Goal: Find specific page/section: Find specific page/section

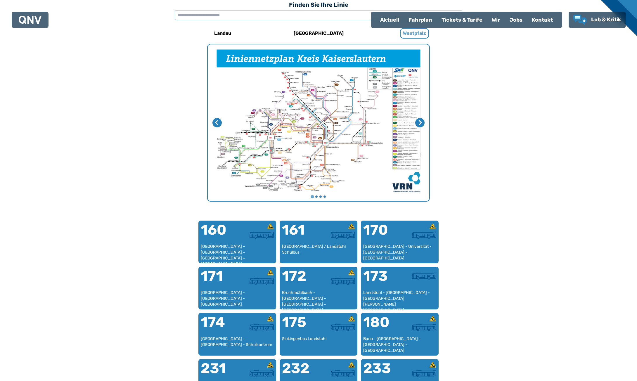
click at [420, 32] on h6 "Westpfalz" at bounding box center [414, 33] width 29 height 11
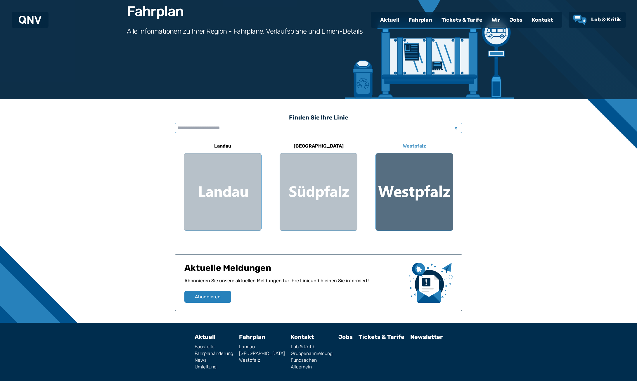
scroll to position [83, 0]
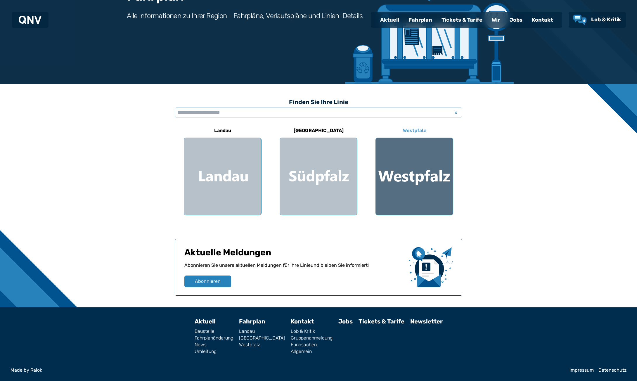
click at [412, 160] on div at bounding box center [413, 176] width 77 height 77
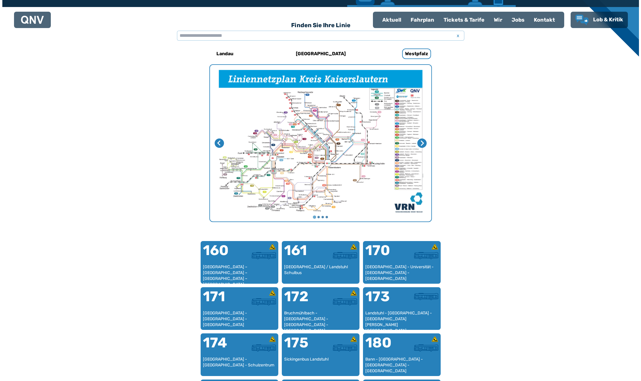
scroll to position [180, 0]
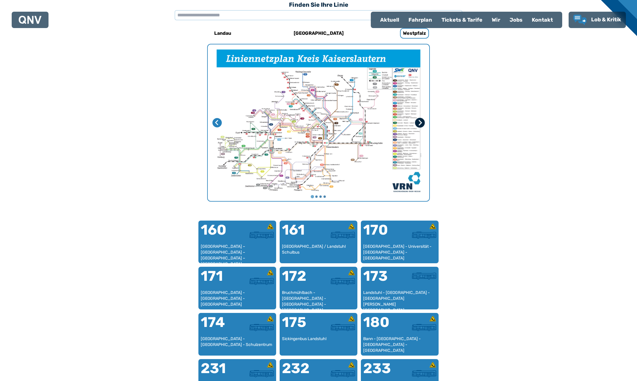
click at [419, 122] on icon "Nächste Seite" at bounding box center [420, 123] width 6 height 6
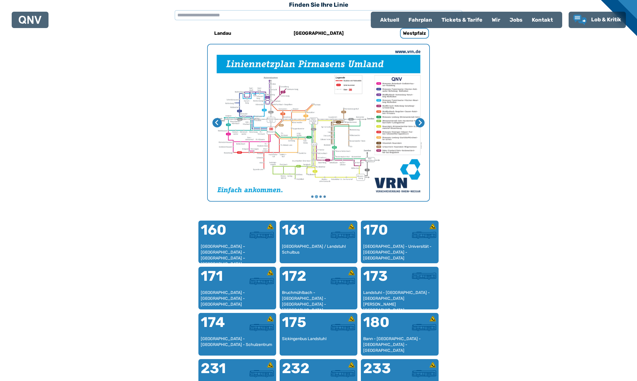
click at [297, 127] on img "2 von 4" at bounding box center [318, 122] width 221 height 157
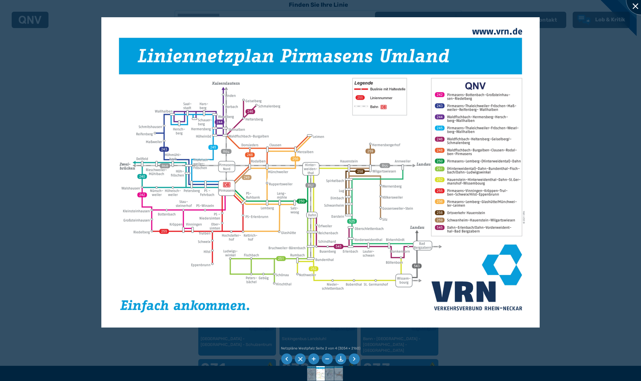
click at [636, 8] on div at bounding box center [640, -1] width 29 height 29
